Goal: Find specific page/section: Find specific page/section

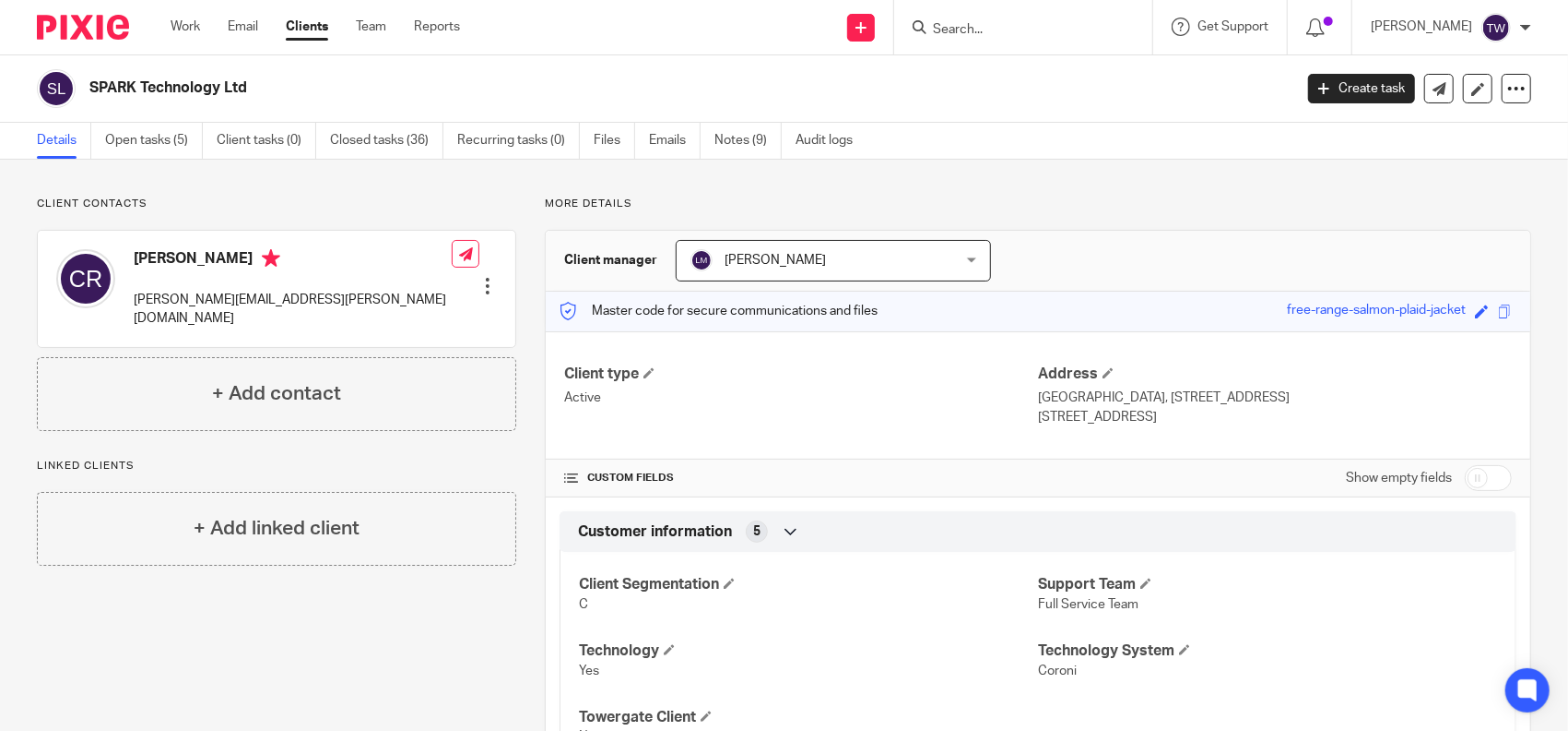
drag, startPoint x: 0, startPoint y: 0, endPoint x: 1061, endPoint y: 29, distance: 1061.4
click at [1062, 30] on input "Search" at bounding box center [1014, 30] width 165 height 17
type input "pexip"
click button "submit" at bounding box center [0, 0] width 0 height 0
click at [1039, 55] on div "Pexip Ltd Sarah Barrell < sarah@ pexip .com >" at bounding box center [1069, 79] width 311 height 72
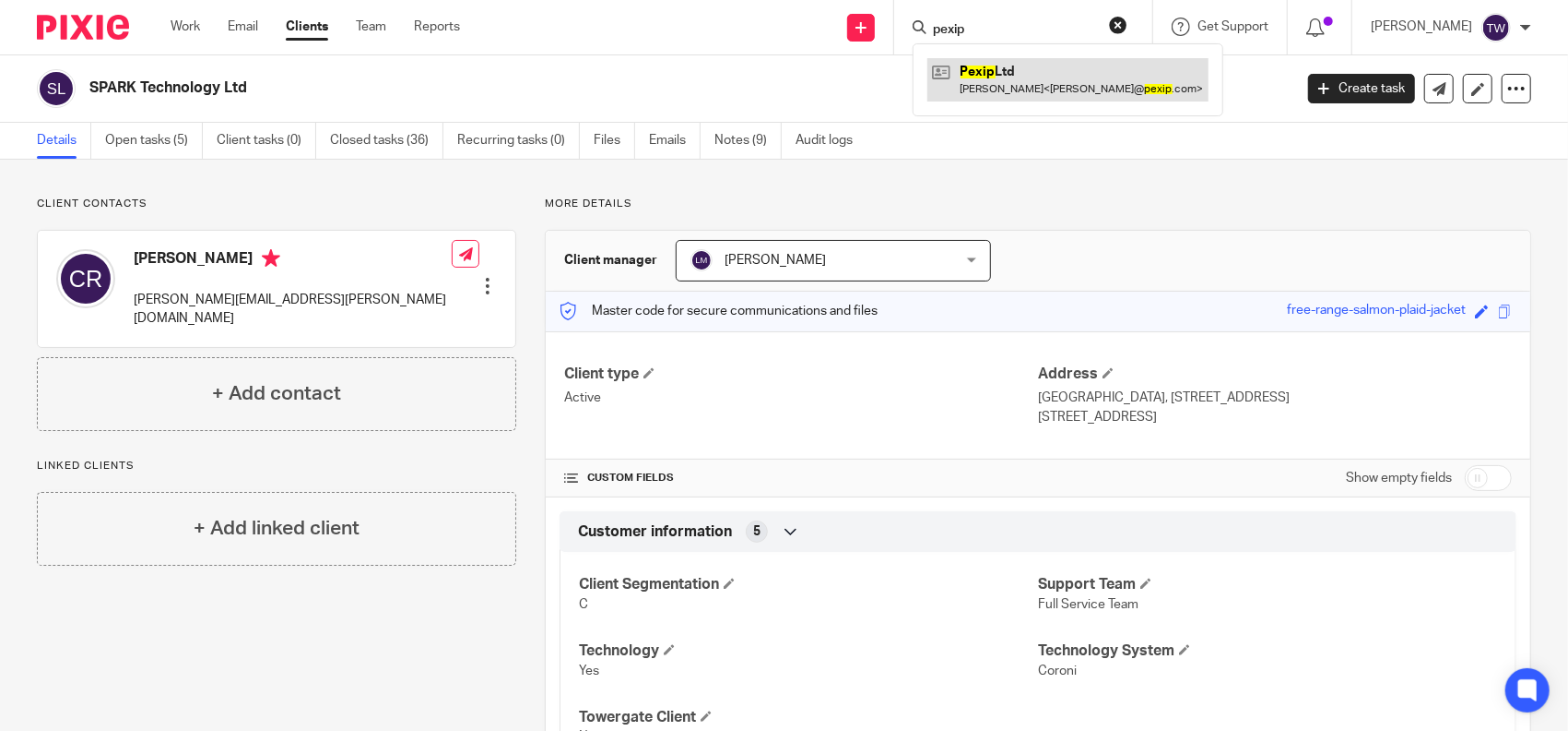
click at [1079, 87] on link at bounding box center [1069, 79] width 281 height 43
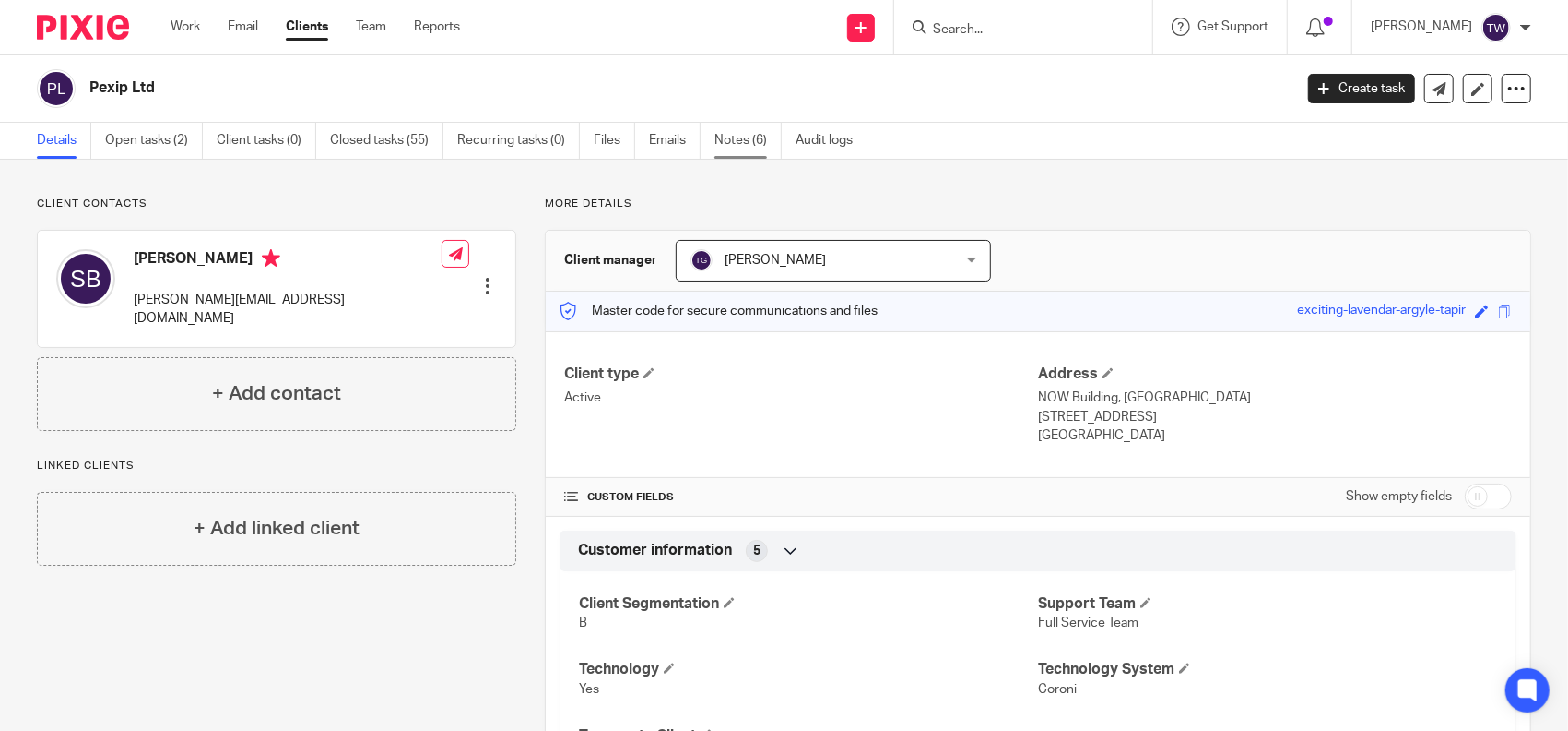
click at [740, 139] on link "Notes (6)" at bounding box center [749, 141] width 68 height 36
